Goal: Task Accomplishment & Management: Manage account settings

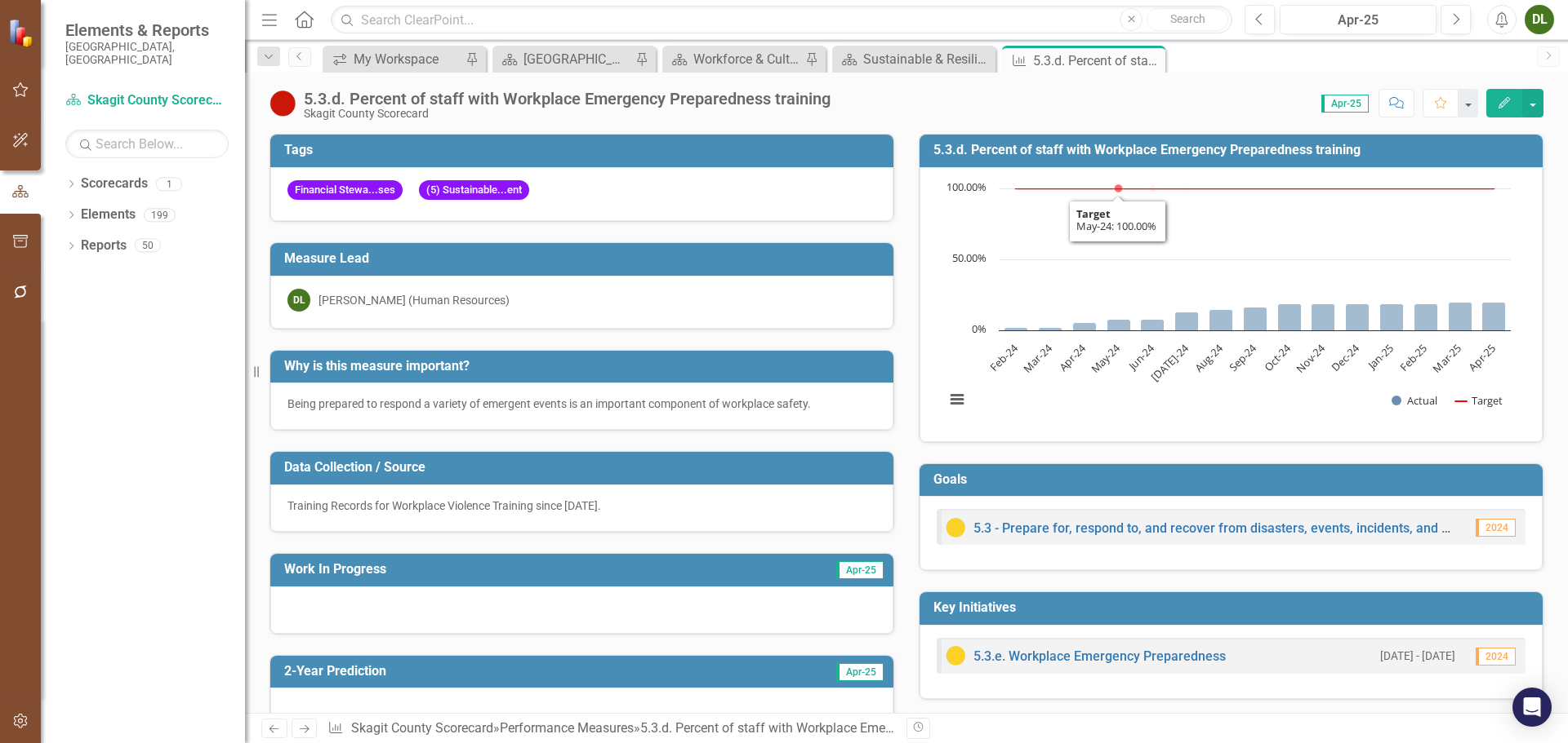
click at [1111, 145] on h3 "5.3.d. Percent of staff with Workplace Emergency Preparedness training" at bounding box center [1234, 149] width 601 height 14
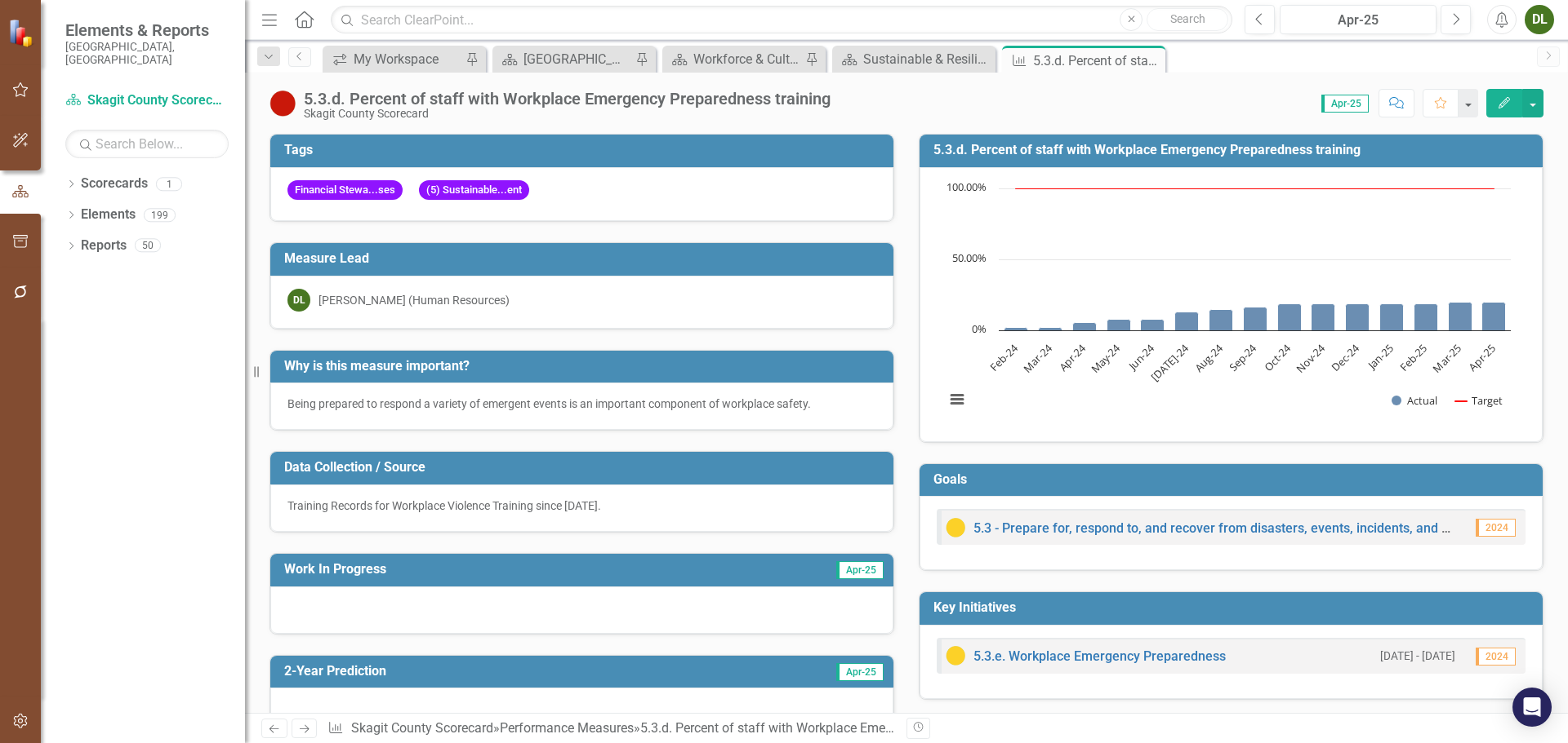
click at [1111, 145] on h3 "5.3.d. Percent of staff with Workplace Emergency Preparedness training" at bounding box center [1234, 149] width 601 height 14
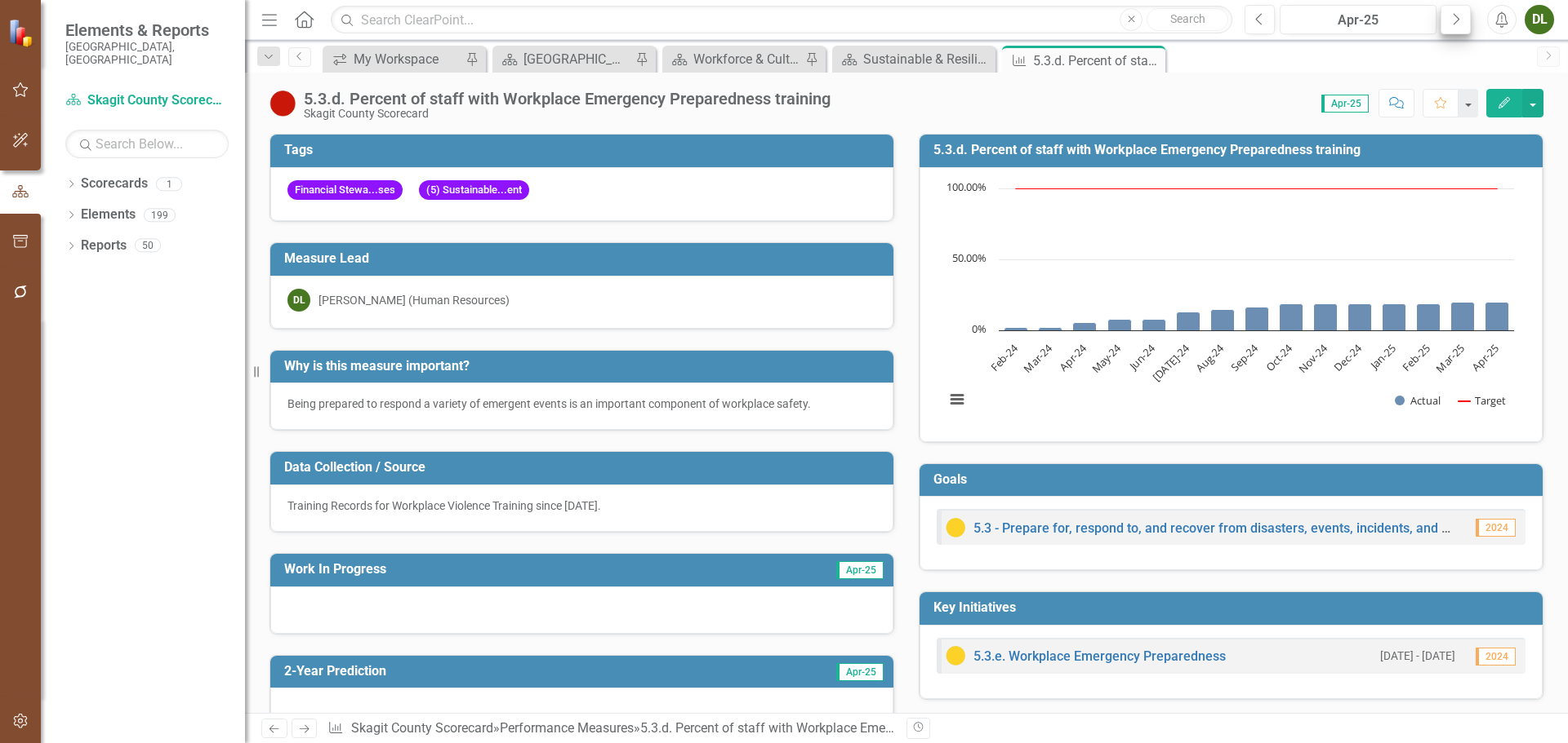
click at [1457, 17] on icon "button" at bounding box center [1457, 19] width 7 height 12
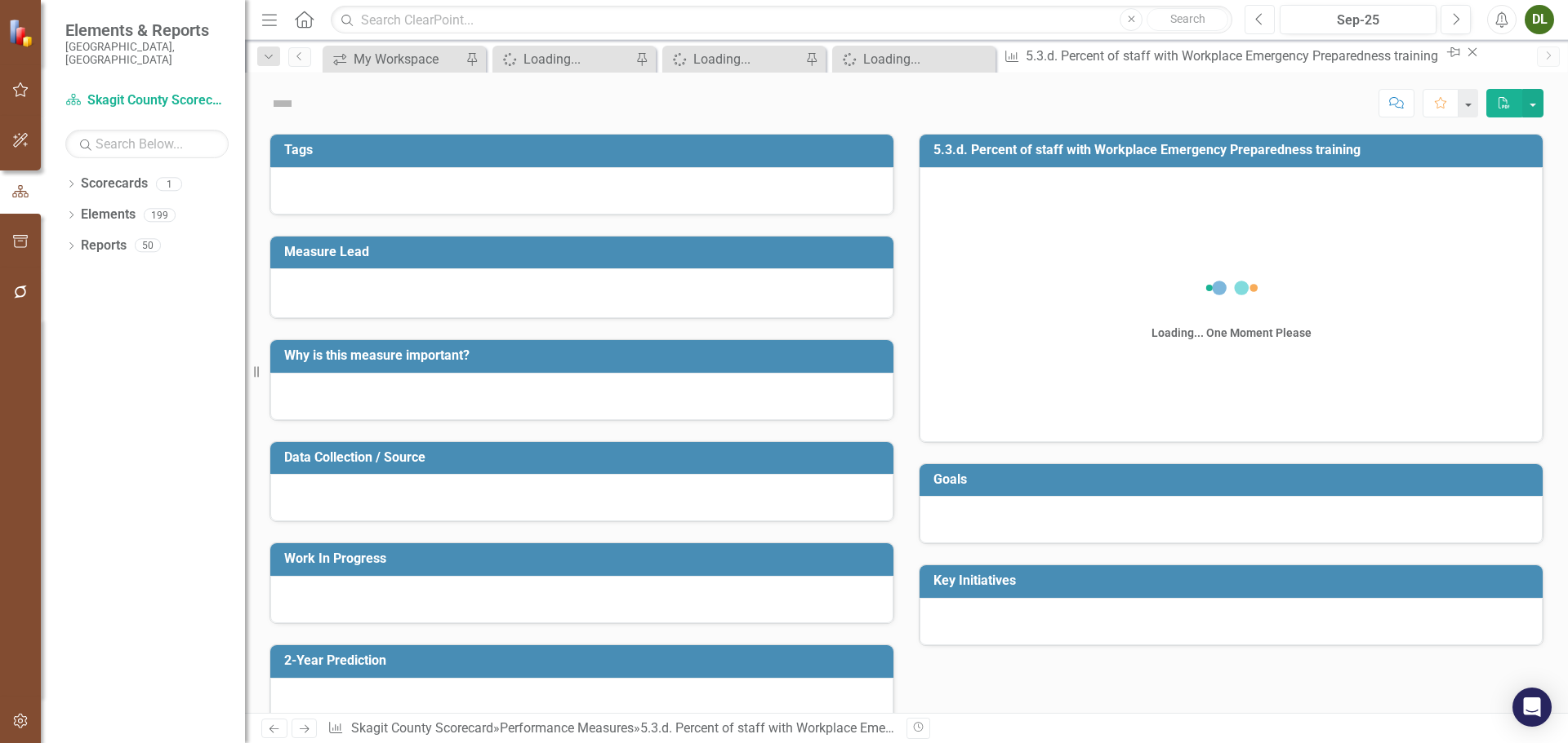
click at [1254, 21] on button "Previous" at bounding box center [1260, 19] width 30 height 30
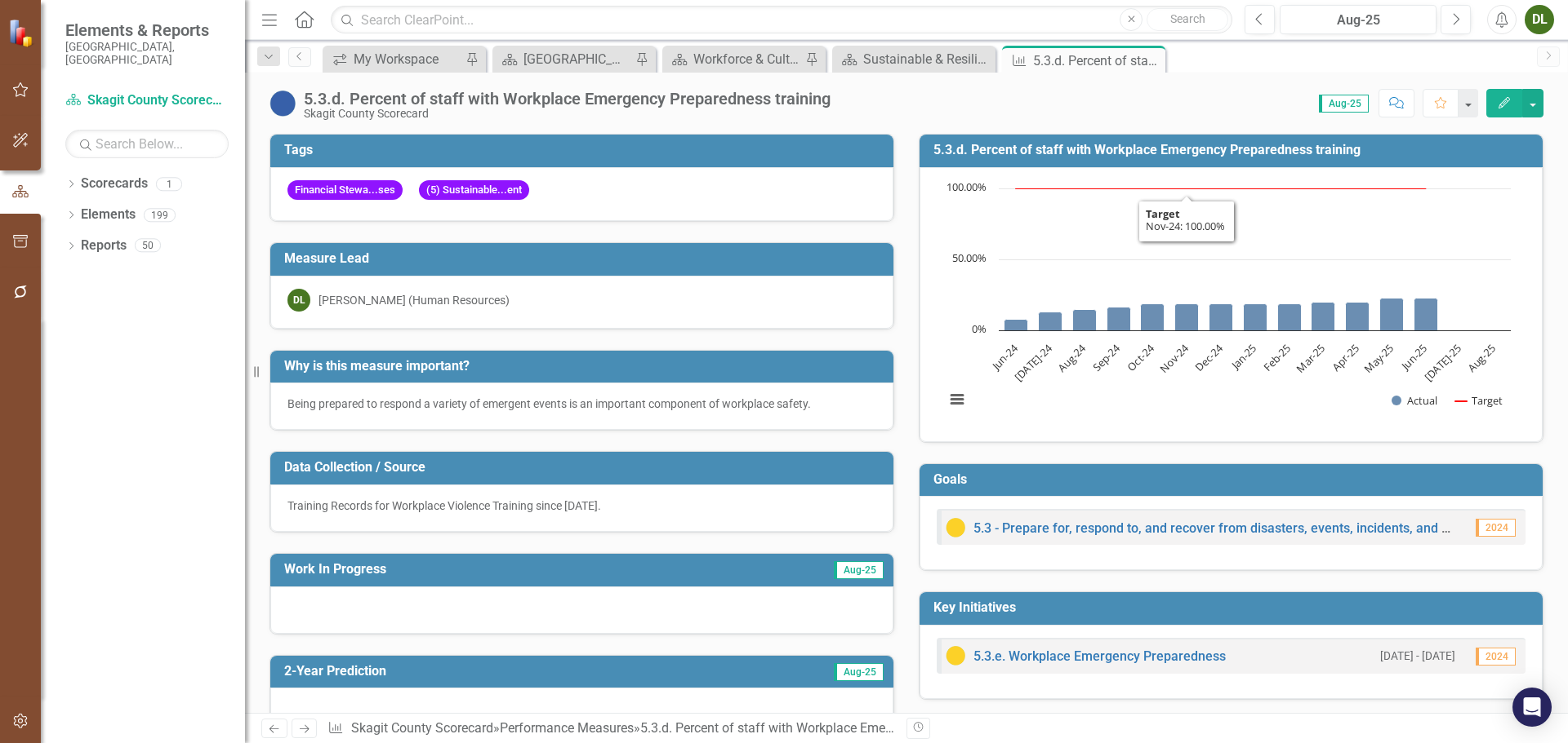
click at [1181, 143] on h3 "5.3.d. Percent of staff with Workplace Emergency Preparedness training" at bounding box center [1234, 149] width 601 height 14
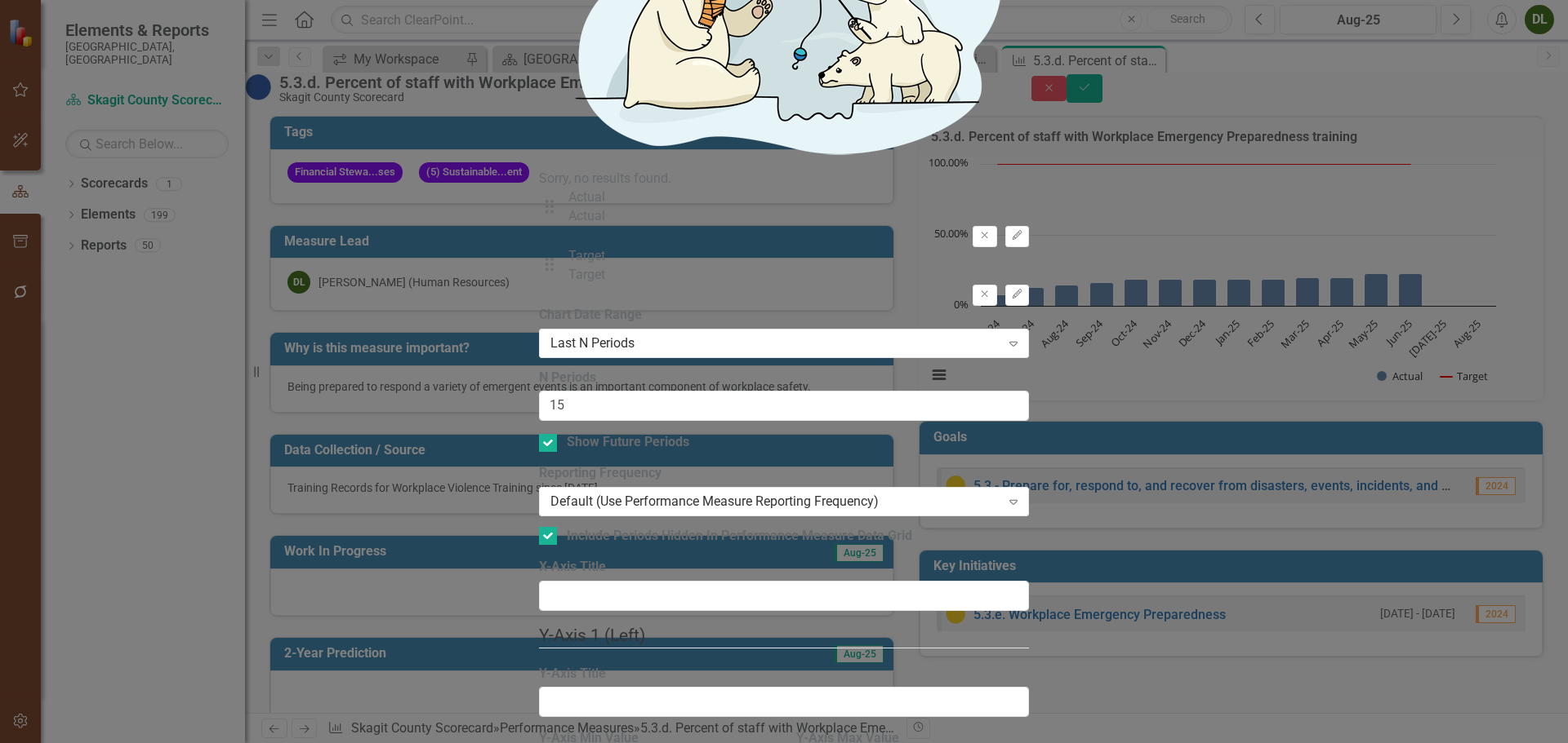
drag, startPoint x: 1540, startPoint y: 25, endPoint x: 1517, endPoint y: 42, distance: 28.6
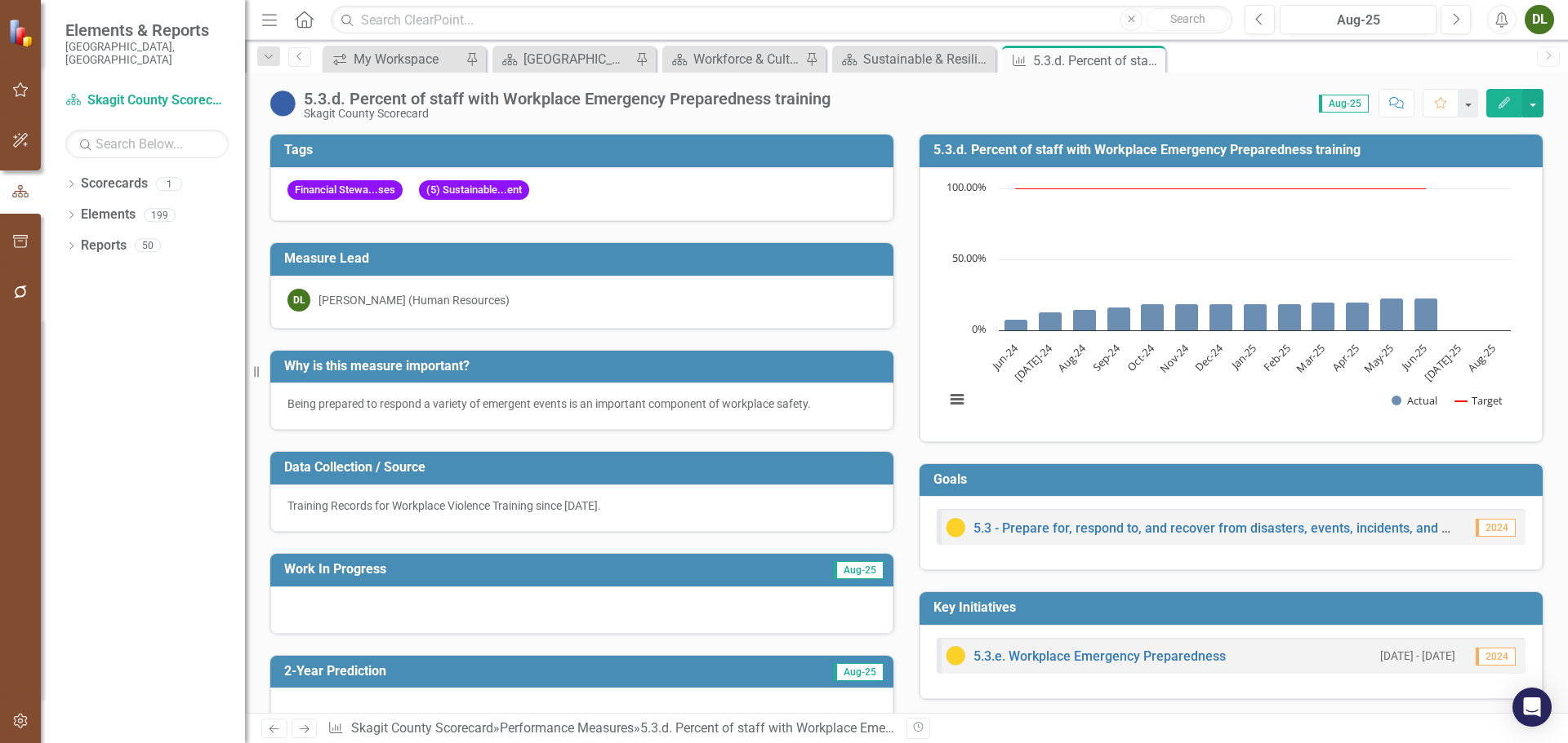
click at [1500, 99] on icon "Edit" at bounding box center [1504, 103] width 14 height 12
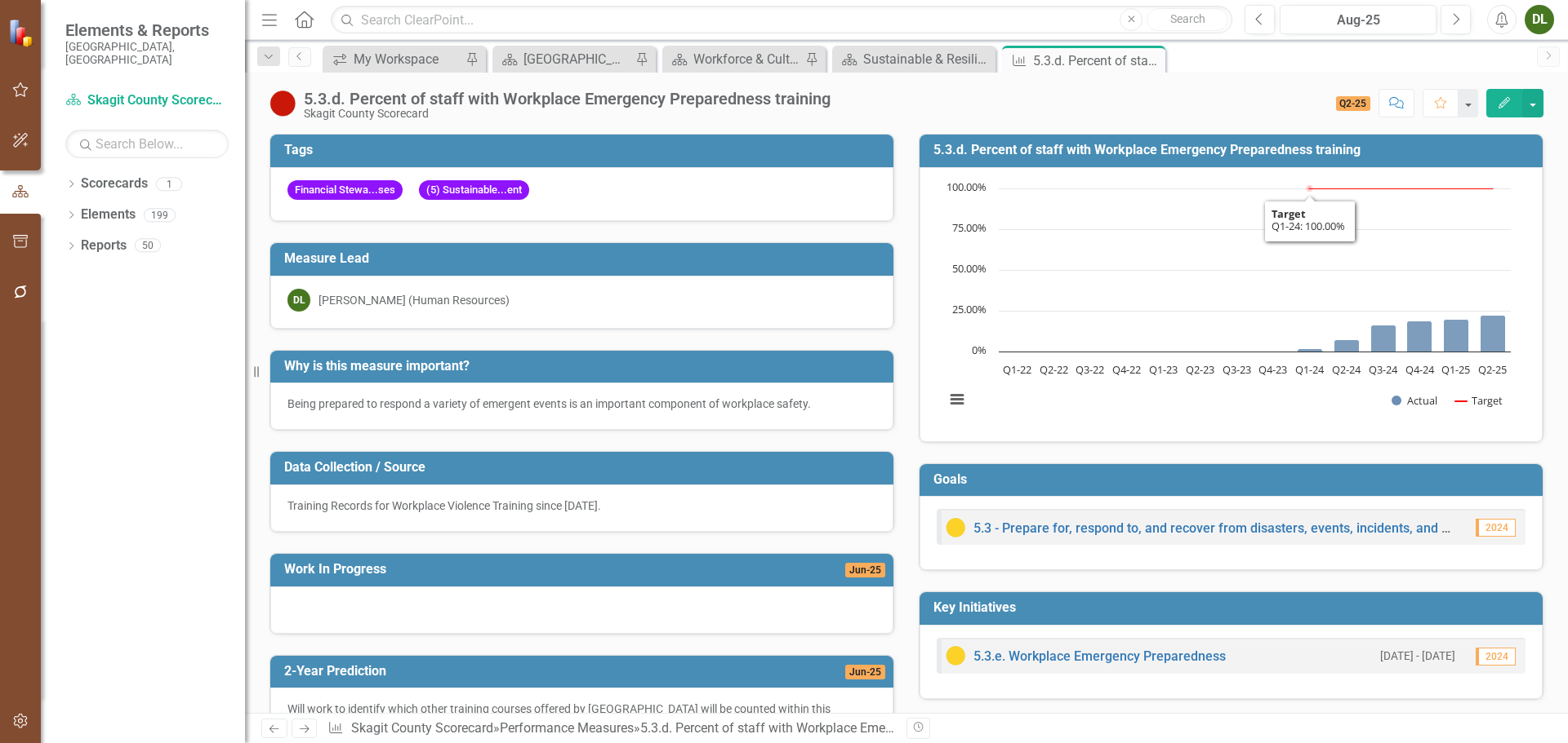
click at [1183, 143] on h3 "5.3.d. Percent of staff with Workplace Emergency Preparedness training" at bounding box center [1234, 149] width 601 height 14
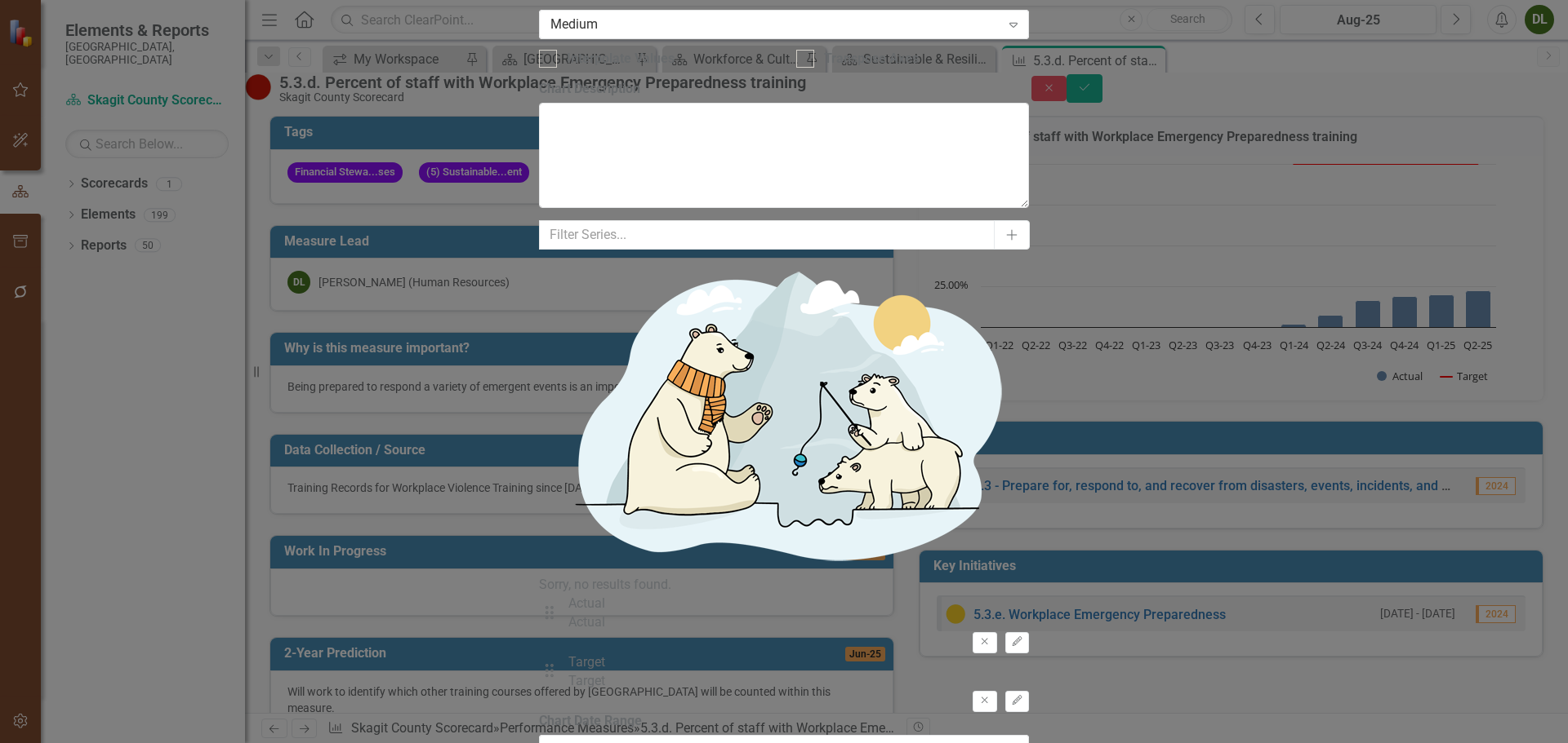
type input "8"
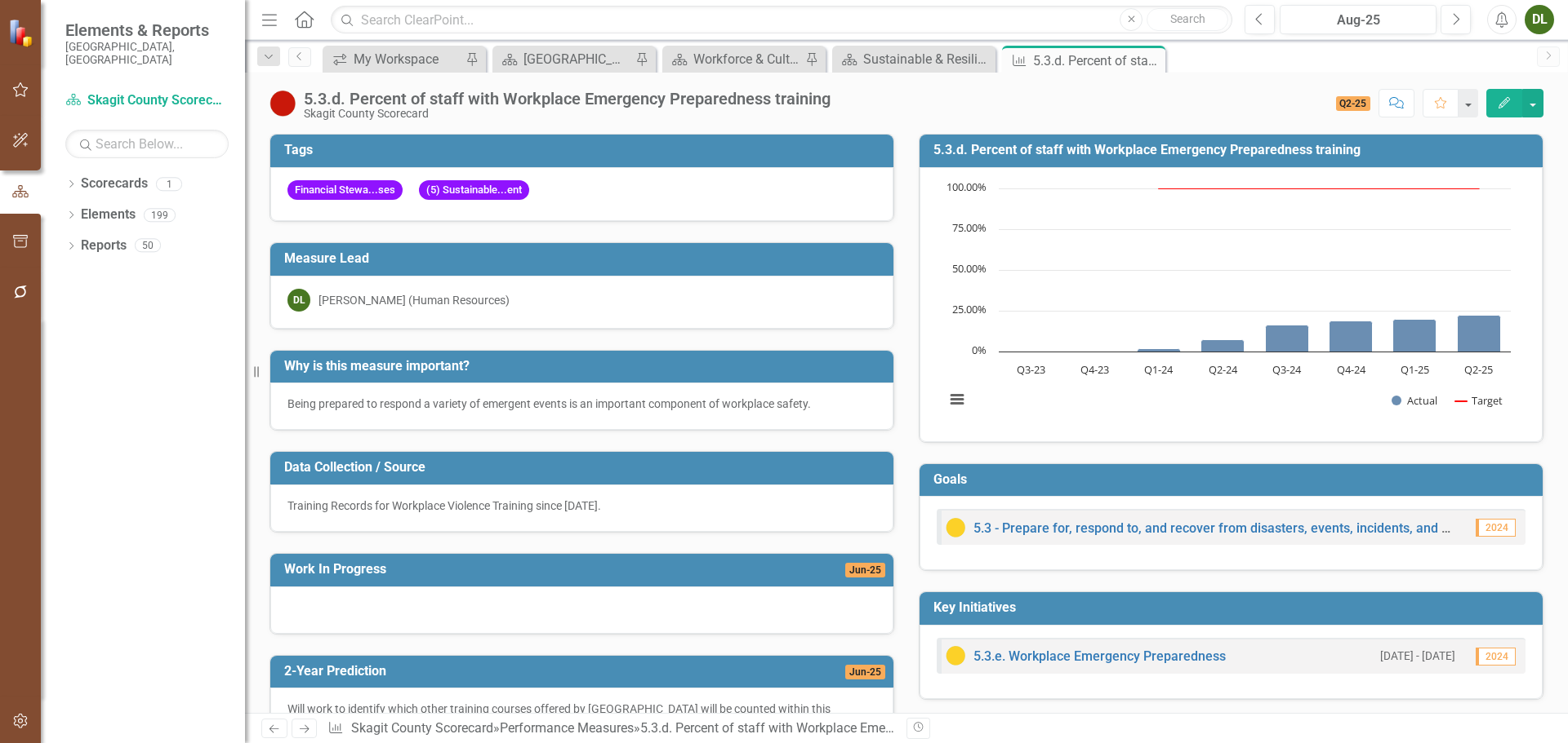
click at [1027, 143] on h3 "5.3.d. Percent of staff with Workplace Emergency Preparedness training" at bounding box center [1234, 149] width 601 height 14
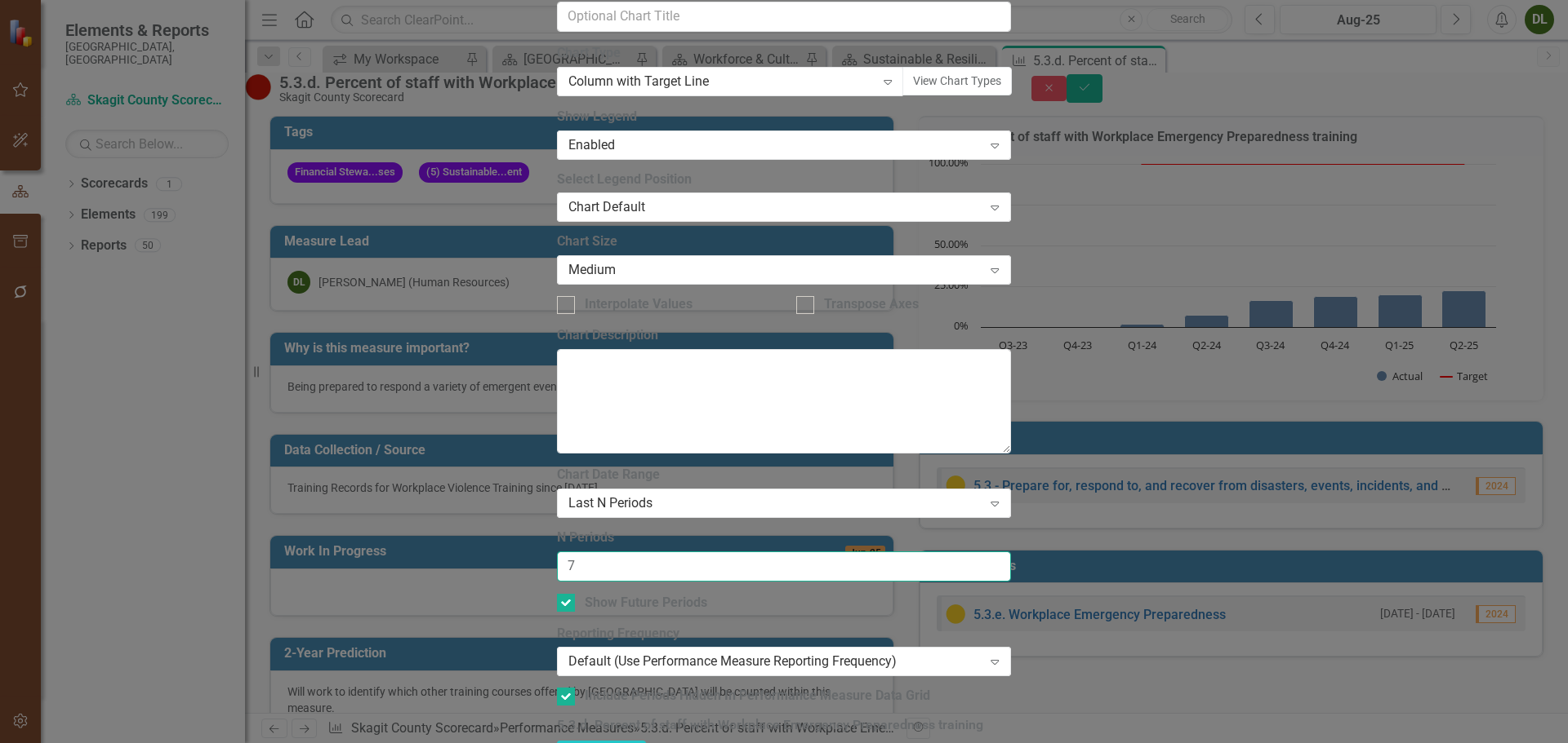
click at [1011, 552] on input "7" at bounding box center [784, 567] width 454 height 30
type input "6"
click at [1011, 552] on input "6" at bounding box center [784, 567] width 454 height 30
